Goal: Task Accomplishment & Management: Complete application form

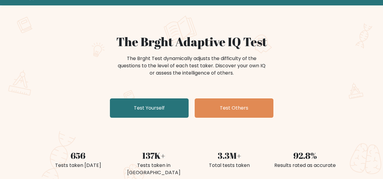
scroll to position [30, 0]
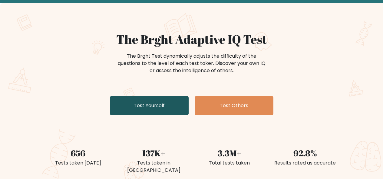
click at [171, 107] on link "Test Yourself" at bounding box center [149, 105] width 79 height 19
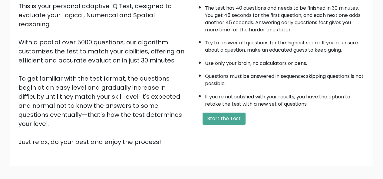
scroll to position [91, 0]
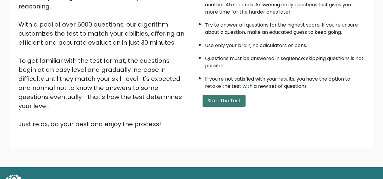
click at [221, 104] on button "Start the Test" at bounding box center [223, 101] width 43 height 12
click at [212, 101] on button "Start the Test" at bounding box center [223, 101] width 43 height 12
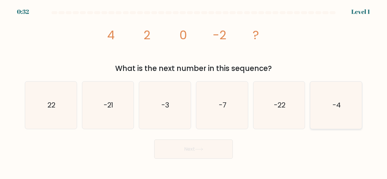
click at [333, 101] on text "-4" at bounding box center [337, 105] width 8 height 10
click at [194, 91] on input "f. -4" at bounding box center [194, 91] width 0 height 2
radio input "true"
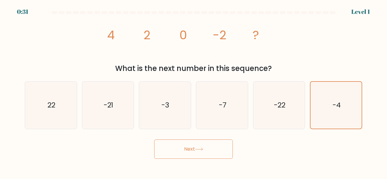
click at [210, 151] on button "Next" at bounding box center [193, 149] width 79 height 19
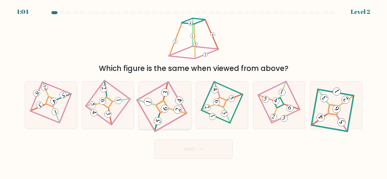
click at [148, 97] on icon at bounding box center [165, 105] width 43 height 38
click at [194, 91] on input "c." at bounding box center [194, 91] width 0 height 2
radio input "true"
click at [183, 146] on button "Next" at bounding box center [193, 149] width 79 height 19
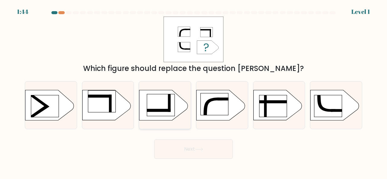
click at [166, 97] on rect at bounding box center [161, 105] width 28 height 22
click at [194, 91] on input "c." at bounding box center [194, 91] width 0 height 2
radio input "true"
click at [187, 144] on button "Next" at bounding box center [193, 149] width 79 height 19
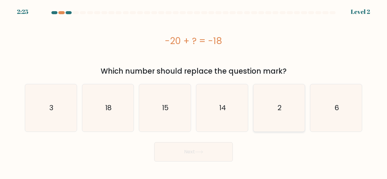
click at [272, 103] on icon "2" at bounding box center [280, 108] width 48 height 48
click at [194, 91] on input "e. 2" at bounding box center [194, 91] width 0 height 2
radio input "true"
click at [210, 152] on button "Next" at bounding box center [193, 152] width 79 height 19
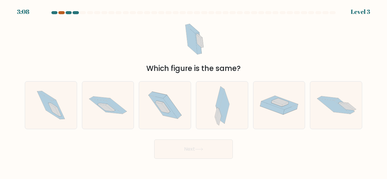
click at [62, 12] on div at bounding box center [61, 12] width 6 height 3
click at [216, 97] on icon at bounding box center [222, 106] width 15 height 48
click at [194, 91] on input "d." at bounding box center [194, 91] width 0 height 2
radio input "true"
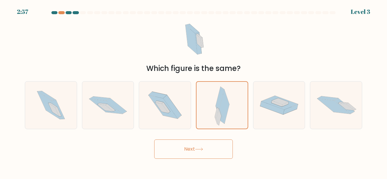
click at [201, 144] on button "Next" at bounding box center [193, 149] width 79 height 19
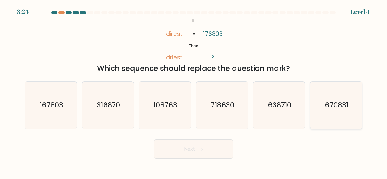
click at [346, 107] on text "670831" at bounding box center [336, 105] width 23 height 10
click at [194, 91] on input "f. 670831" at bounding box center [194, 91] width 0 height 2
radio input "true"
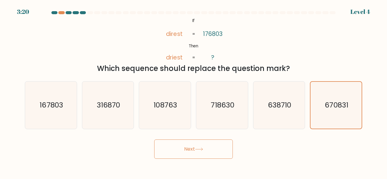
click at [230, 147] on button "Next" at bounding box center [193, 149] width 79 height 19
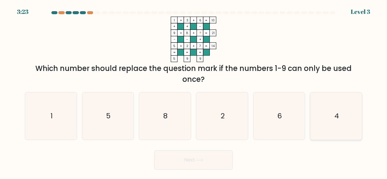
click at [340, 122] on icon "4" at bounding box center [337, 117] width 48 height 48
click at [194, 91] on input "f. 4" at bounding box center [194, 91] width 0 height 2
radio input "true"
click at [224, 159] on button "Next" at bounding box center [193, 160] width 79 height 19
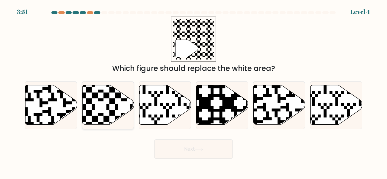
click at [108, 94] on icon at bounding box center [124, 84] width 94 height 94
click at [194, 91] on input "b." at bounding box center [194, 91] width 0 height 2
radio input "true"
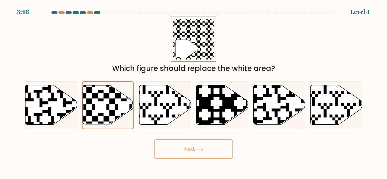
click at [171, 154] on button "Next" at bounding box center [193, 149] width 79 height 19
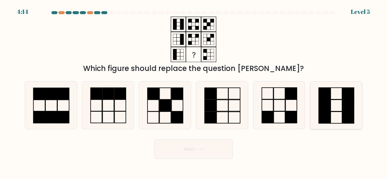
click at [356, 121] on icon at bounding box center [337, 106] width 48 height 48
click at [194, 91] on input "f." at bounding box center [194, 91] width 0 height 2
radio input "true"
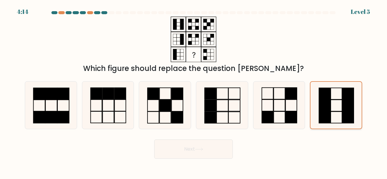
click at [341, 114] on icon at bounding box center [336, 105] width 47 height 47
click at [194, 91] on input "f." at bounding box center [194, 91] width 0 height 2
click at [222, 149] on button "Next" at bounding box center [193, 149] width 79 height 19
